Goal: Information Seeking & Learning: Learn about a topic

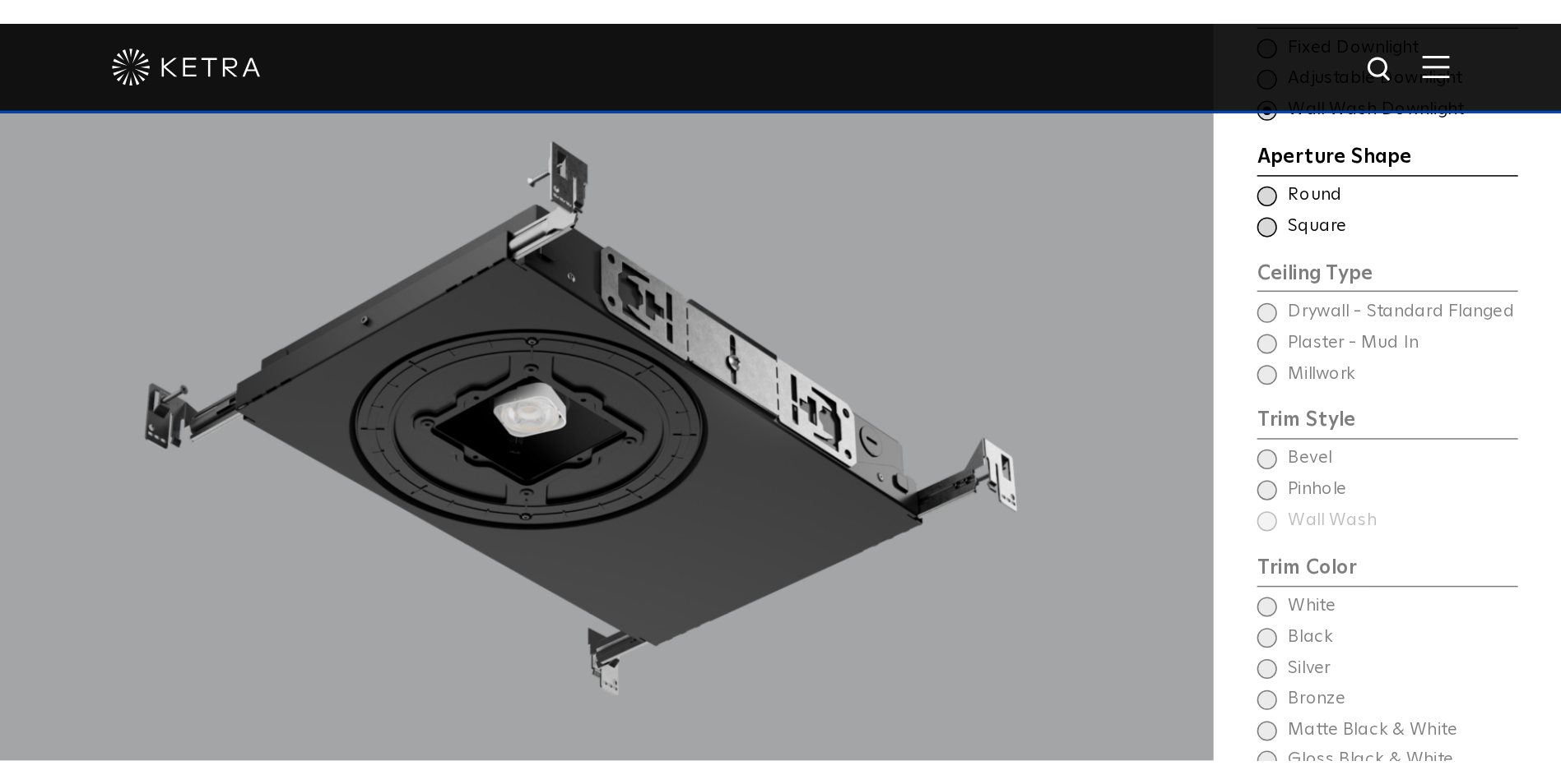
scroll to position [1292, 0]
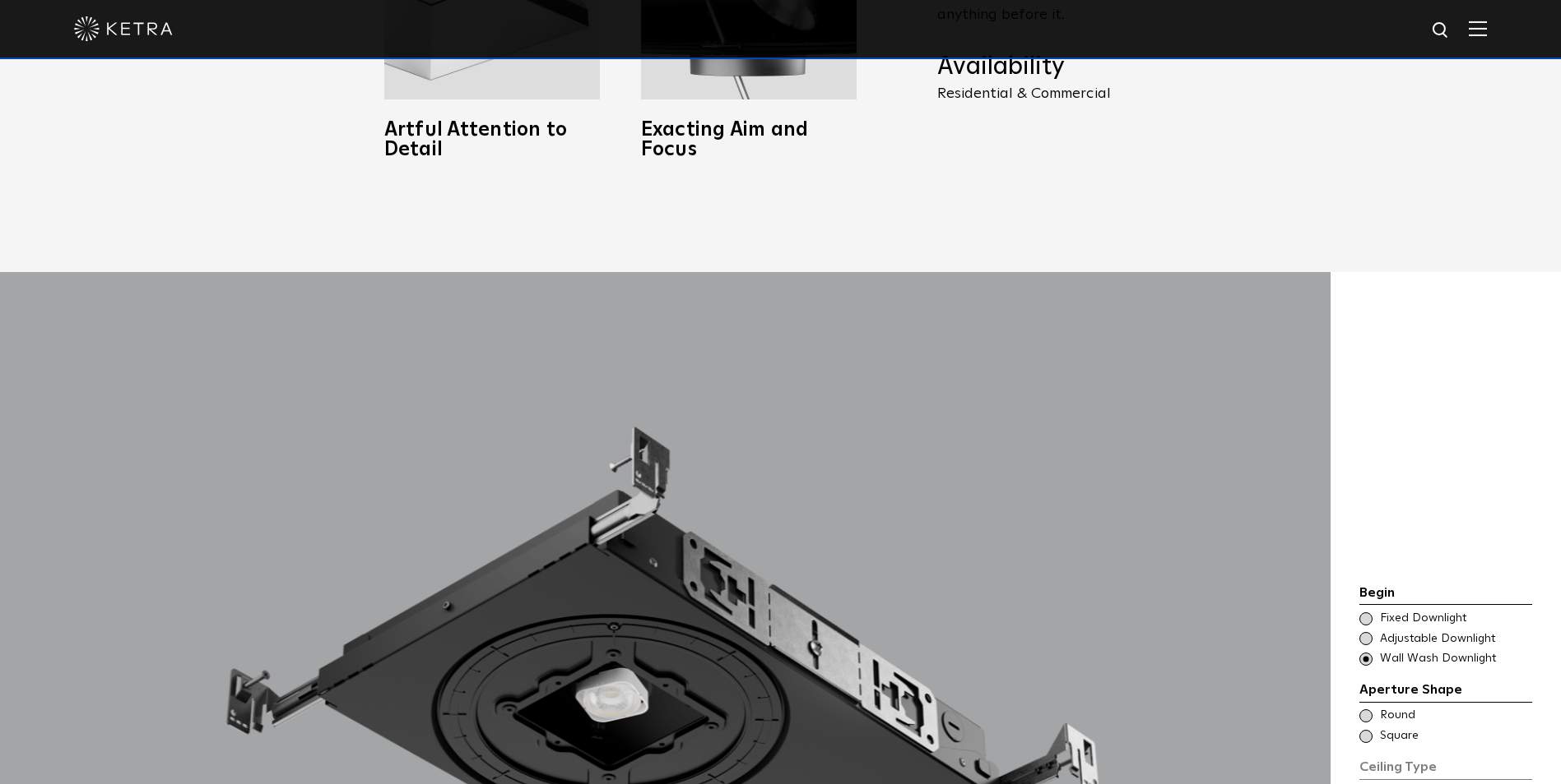
click at [76, 38] on img at bounding box center [123, 29] width 99 height 24
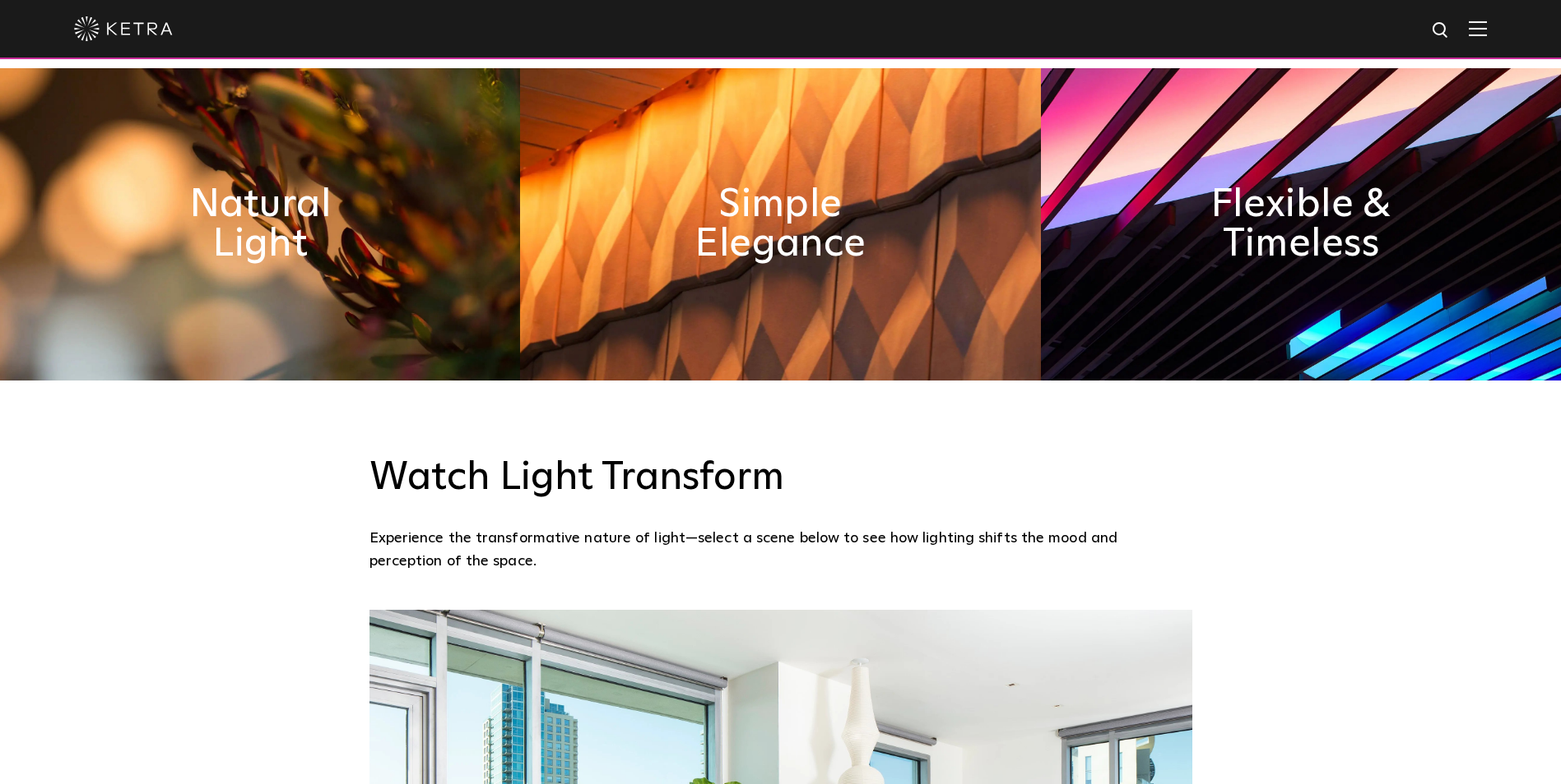
scroll to position [905, 0]
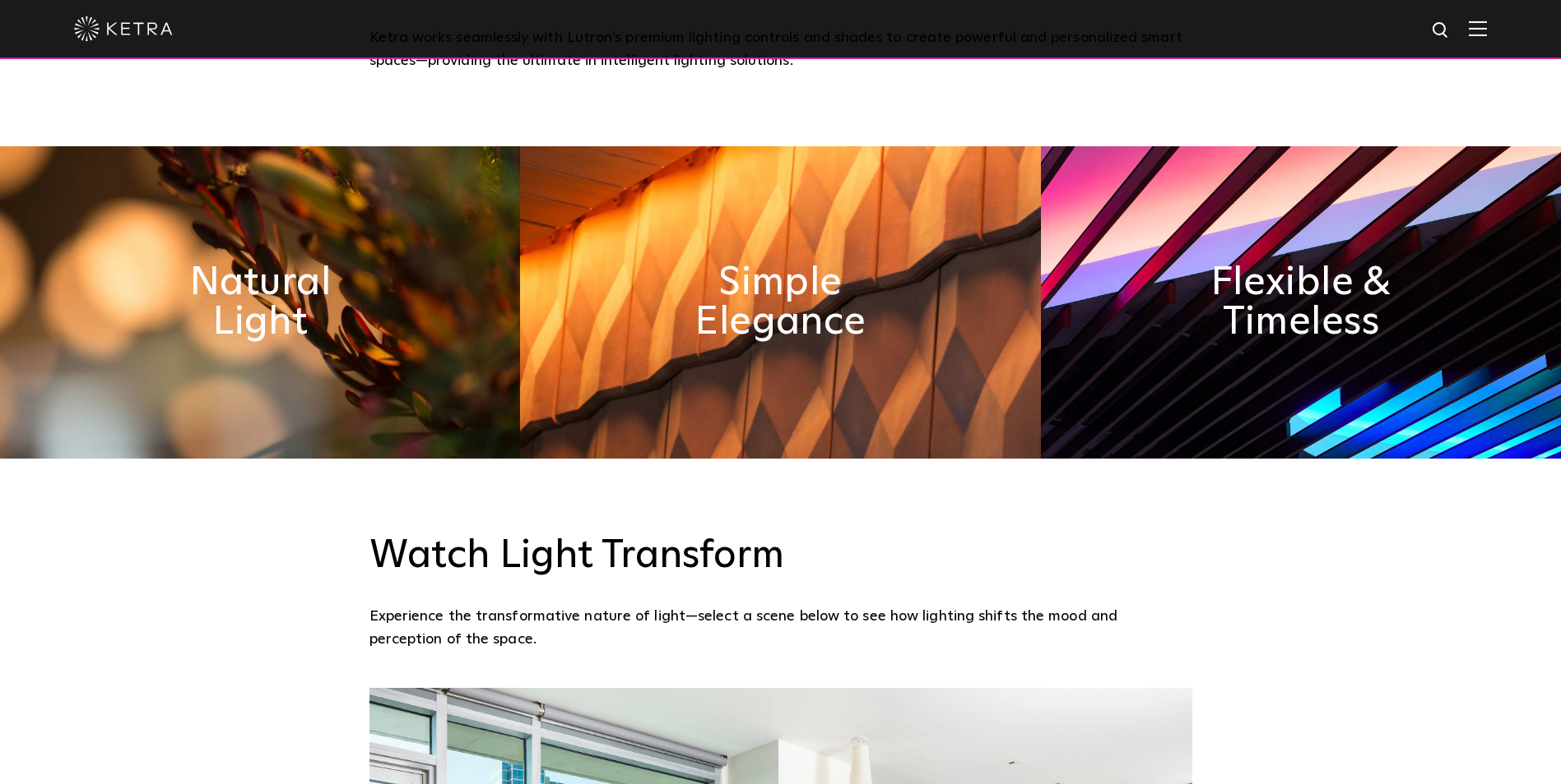
drag, startPoint x: 1497, startPoint y: 25, endPoint x: 1479, endPoint y: 33, distance: 19.7
click at [1487, 25] on img at bounding box center [1477, 29] width 18 height 16
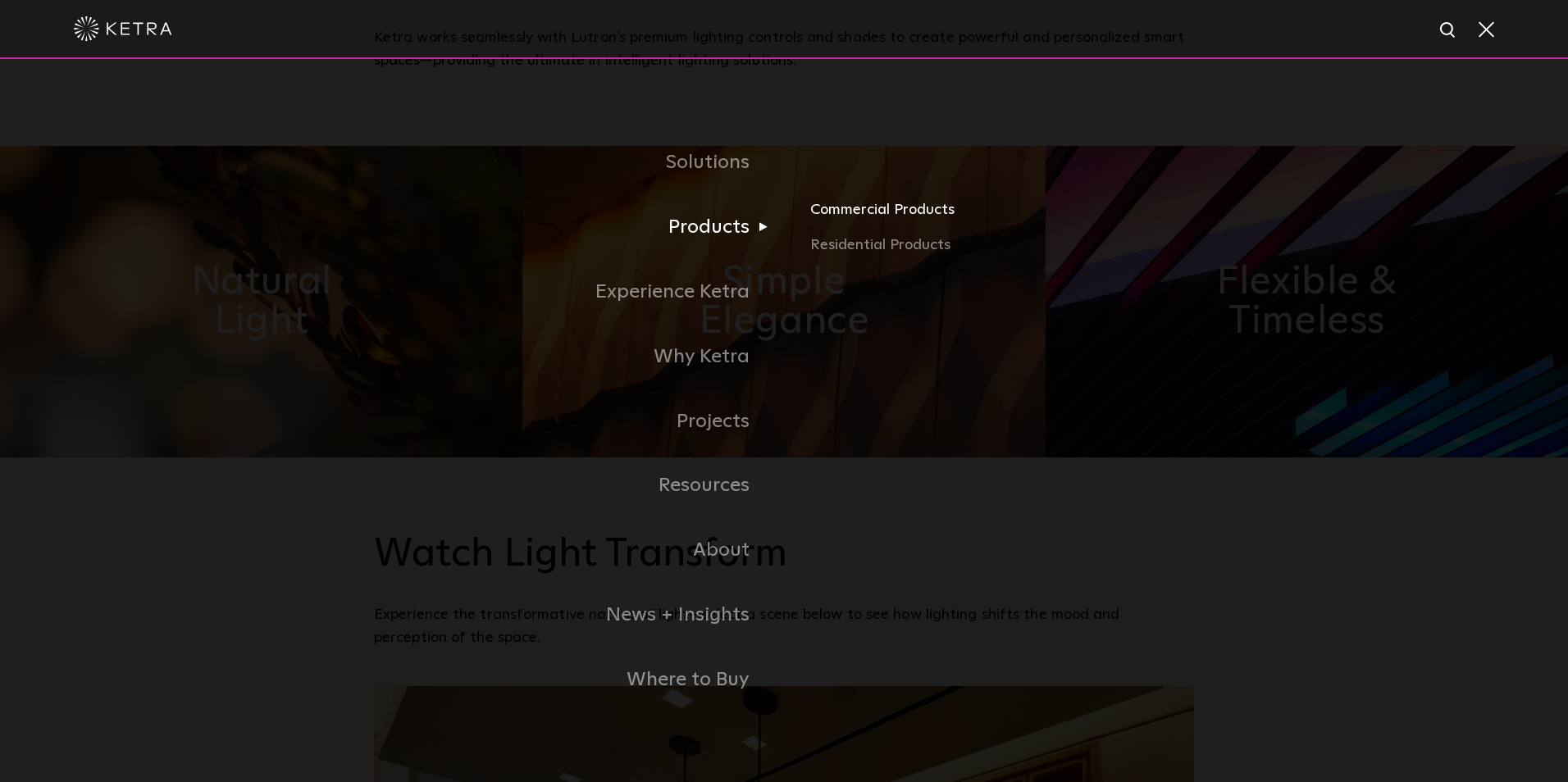
click at [852, 214] on link "Commercial Products" at bounding box center [1001, 215] width 384 height 36
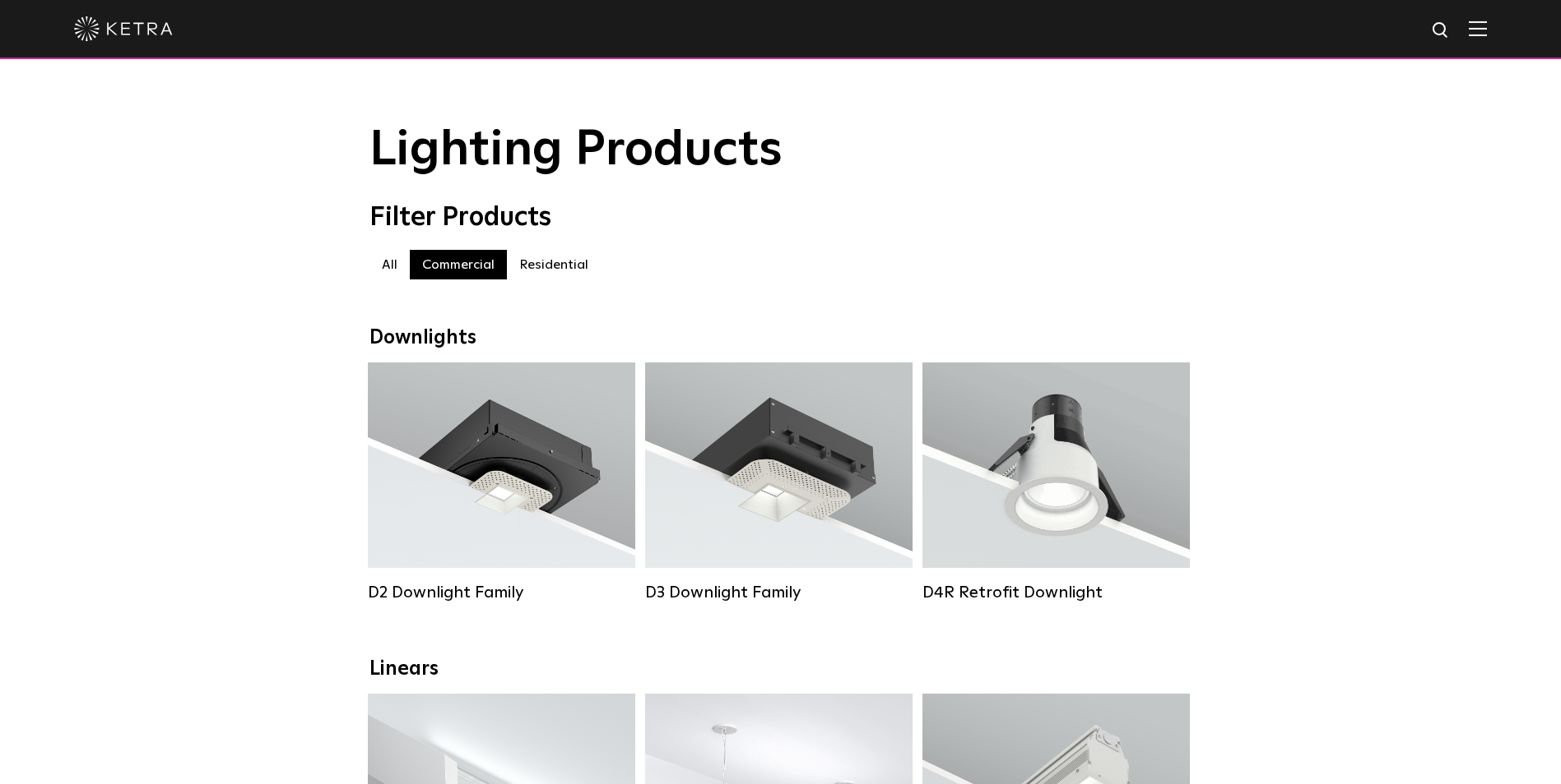
click at [550, 253] on div "Filter Products All All Commercial Residential" at bounding box center [780, 248] width 823 height 94
click at [551, 269] on label "Residential" at bounding box center [554, 265] width 94 height 30
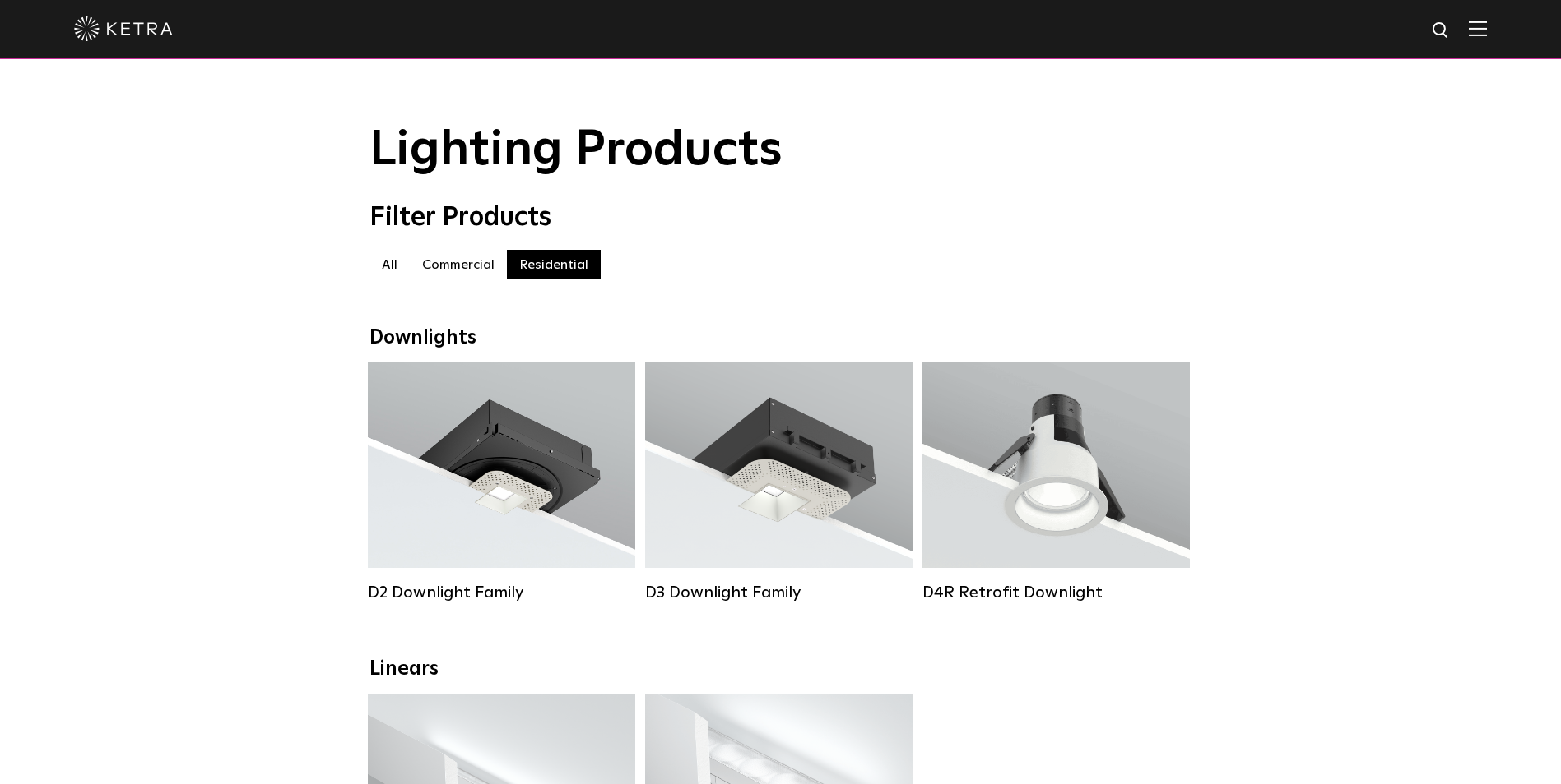
drag, startPoint x: 388, startPoint y: 267, endPoint x: 437, endPoint y: 243, distance: 54.6
click at [387, 267] on label "All" at bounding box center [389, 265] width 40 height 30
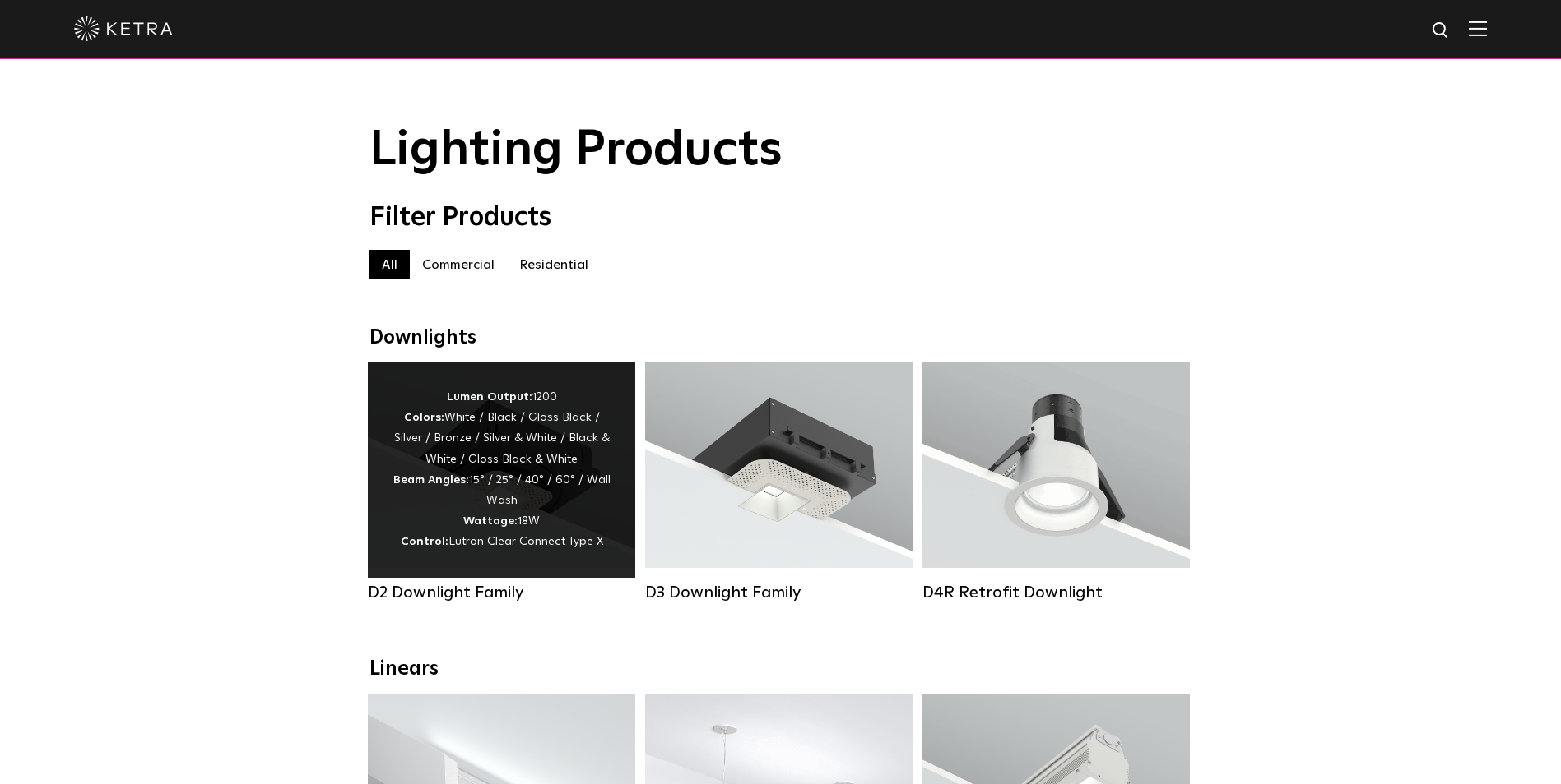
click at [465, 481] on strong "Beam Angles:" at bounding box center [431, 480] width 76 height 11
click at [517, 490] on div "Lumen Output: 1200 Colors: White / Black / Gloss Black / Silver / Bronze / Silv…" at bounding box center [501, 470] width 218 height 166
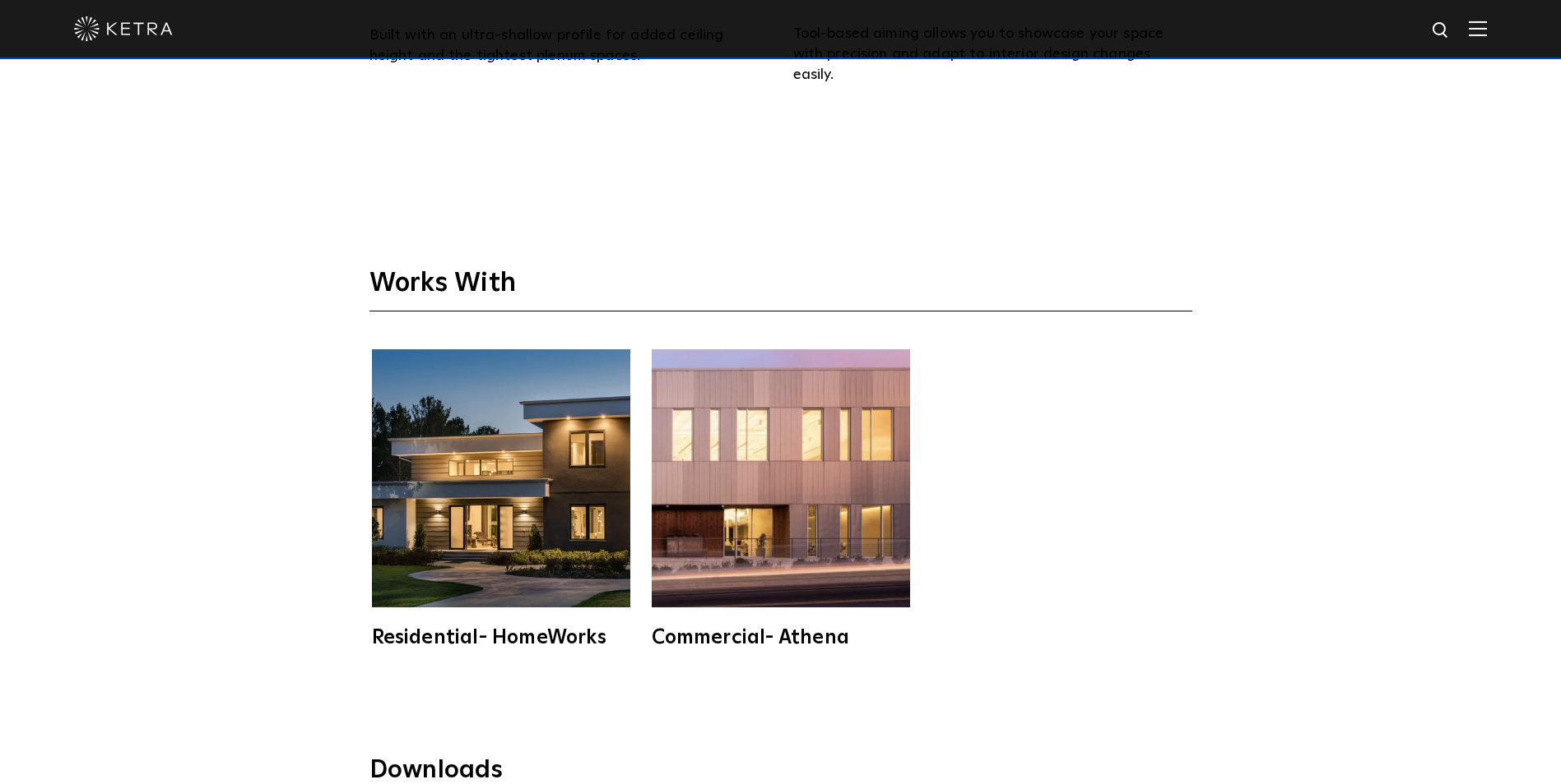
scroll to position [4276, 0]
